Goal: Task Accomplishment & Management: Use online tool/utility

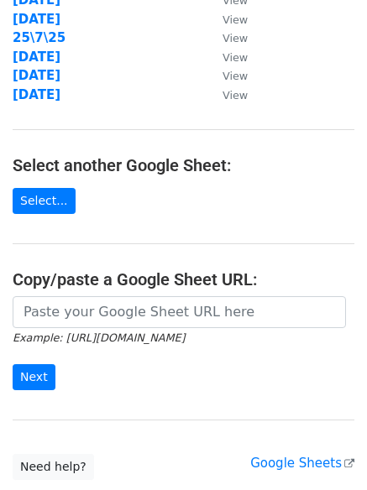
scroll to position [291, 0]
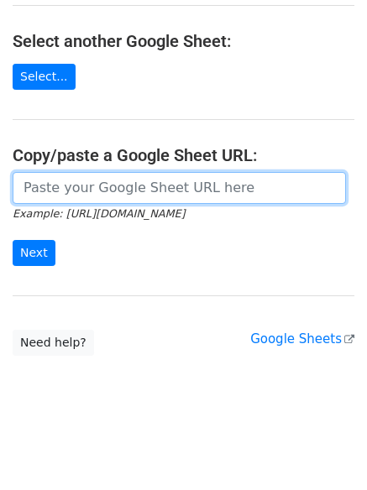
click at [102, 200] on input "url" at bounding box center [179, 188] width 333 height 32
paste input "https://docs.google.com/spreadsheets/d/1GWAejgaAoJeDuZGTACMiQs9f1RCAb4jjfeDx7y0…"
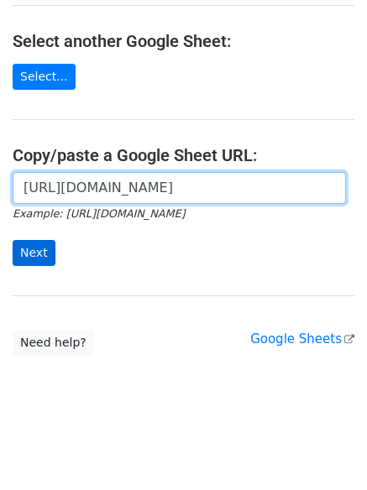
scroll to position [0, 357]
type input "https://docs.google.com/spreadsheets/d/1GWAejgaAoJeDuZGTACMiQs9f1RCAb4jjfeDx7y0…"
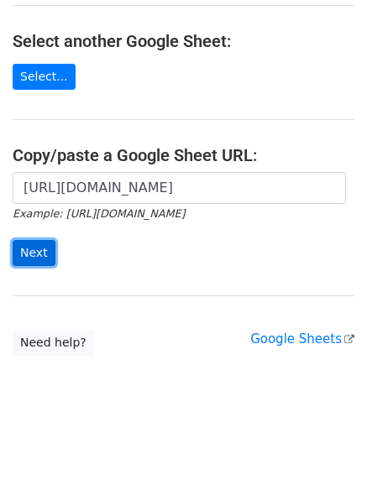
click at [46, 250] on input "Next" at bounding box center [34, 253] width 43 height 26
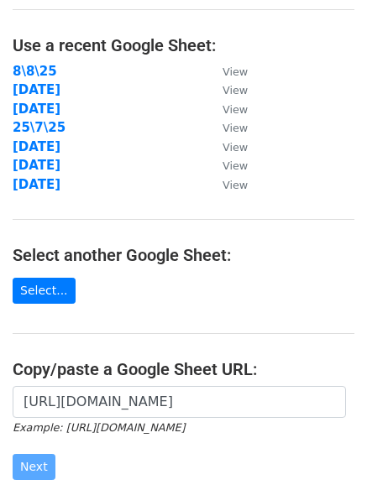
scroll to position [0, 0]
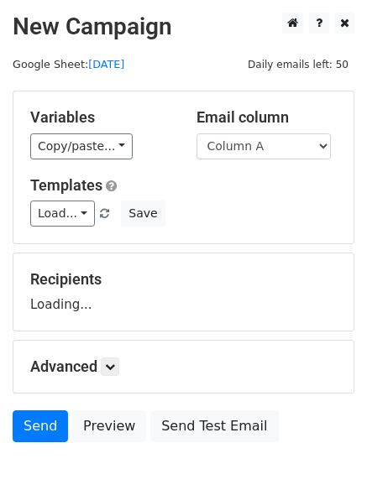
click at [86, 122] on h5 "Variables" at bounding box center [100, 117] width 141 height 18
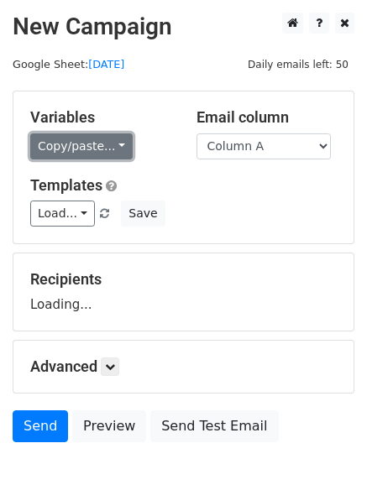
click at [93, 152] on link "Copy/paste..." at bounding box center [81, 146] width 102 height 26
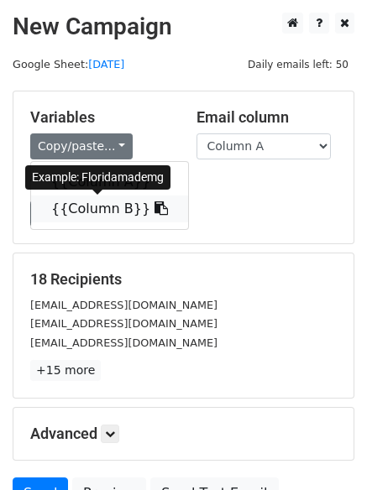
click at [79, 212] on link "{{Column B}}" at bounding box center [109, 209] width 157 height 27
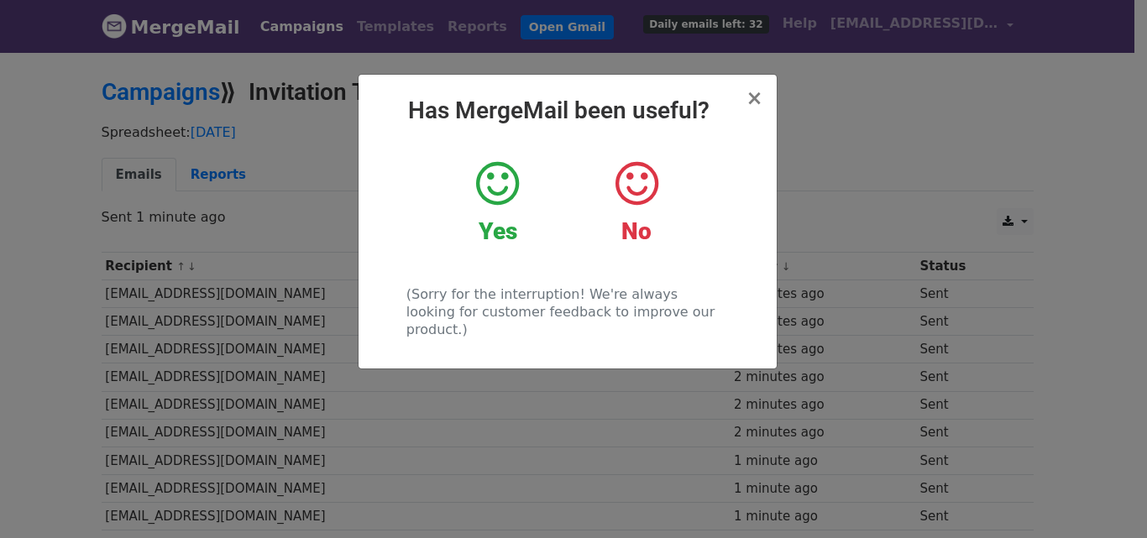
click at [1006, 185] on div "× Has MergeMail been useful? Yes No (Sorry for the interruption! We're always l…" at bounding box center [573, 294] width 1147 height 488
